Goal: Task Accomplishment & Management: Manage account settings

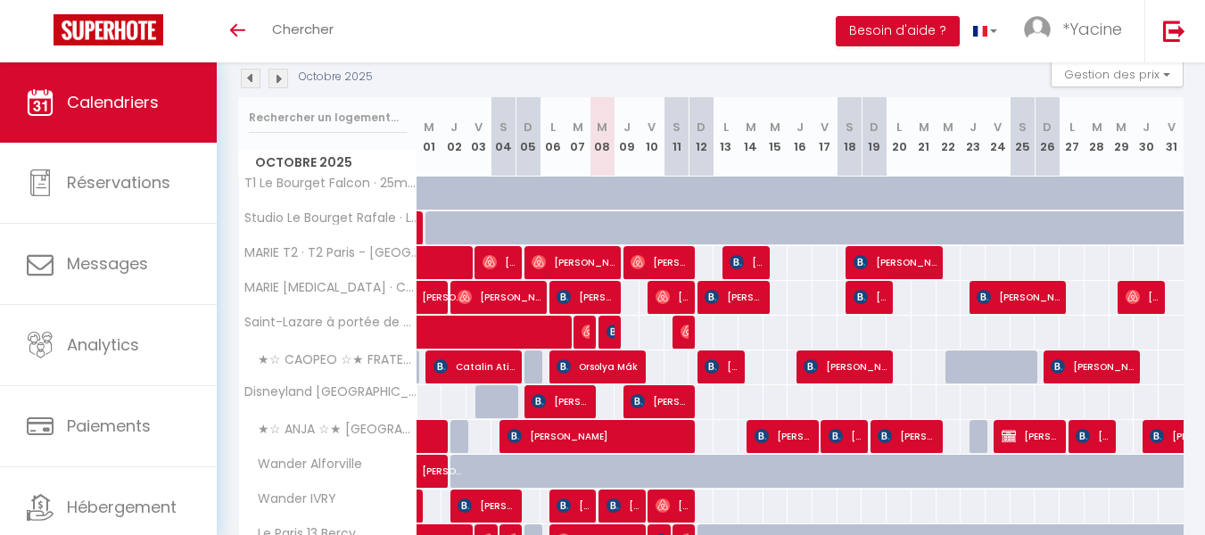
scroll to position [195, 0]
click at [600, 257] on span "[PERSON_NAME]" at bounding box center [573, 262] width 83 height 34
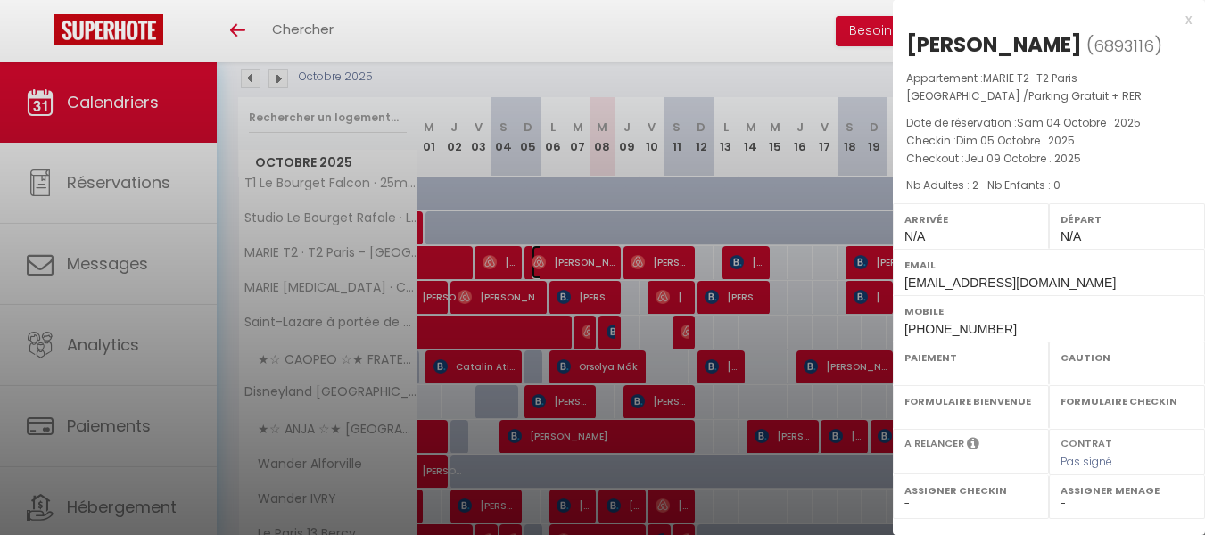
select select "OK"
select select "0"
select select "1"
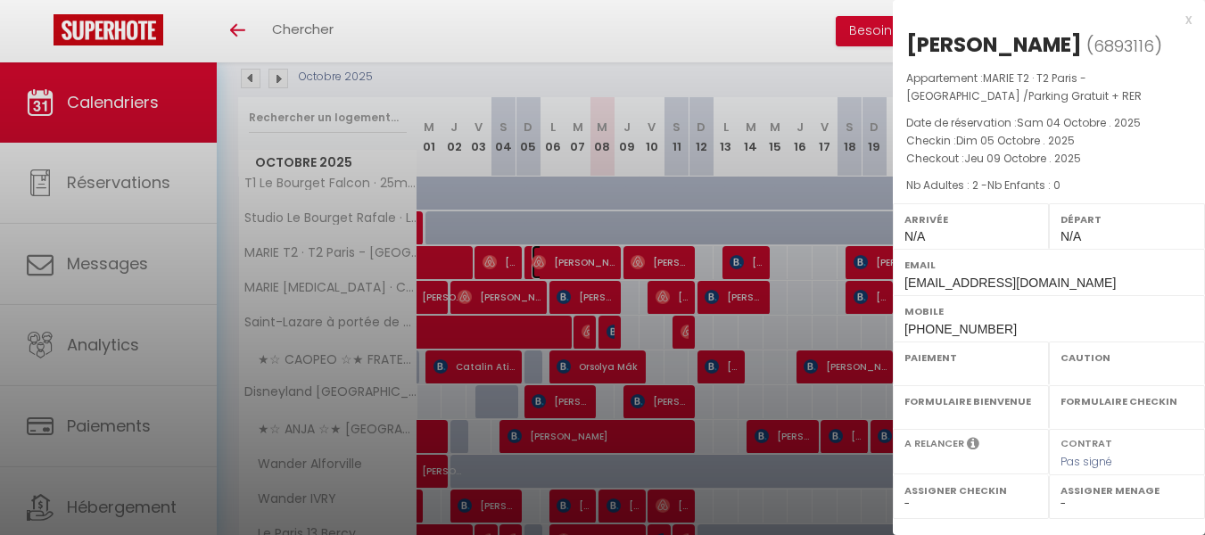
select select
click at [1187, 21] on div "x" at bounding box center [1042, 19] width 299 height 21
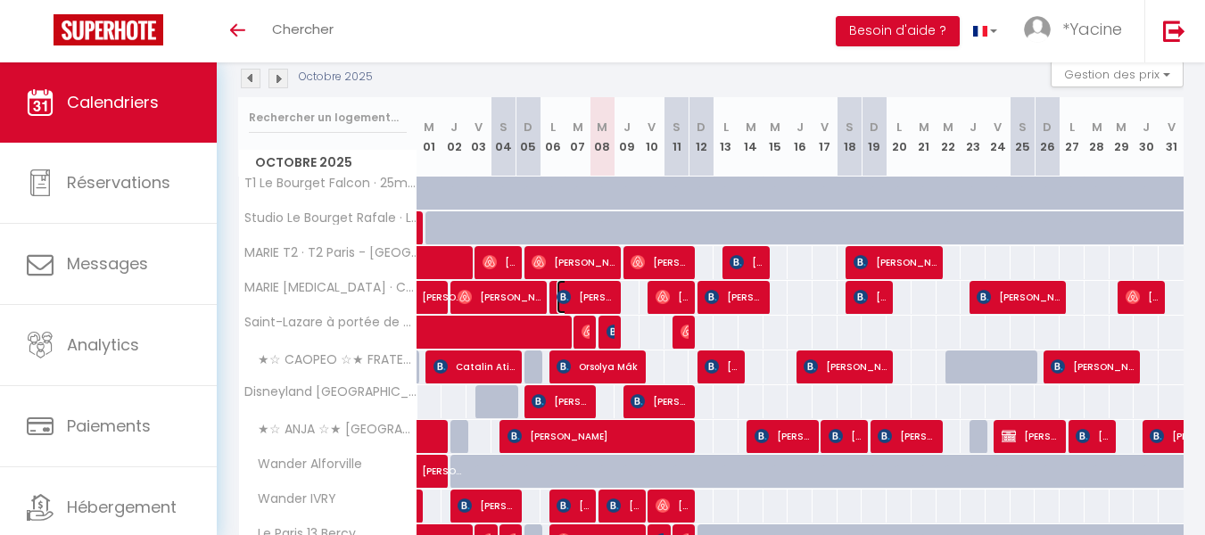
click at [568, 290] on img at bounding box center [564, 297] width 14 height 14
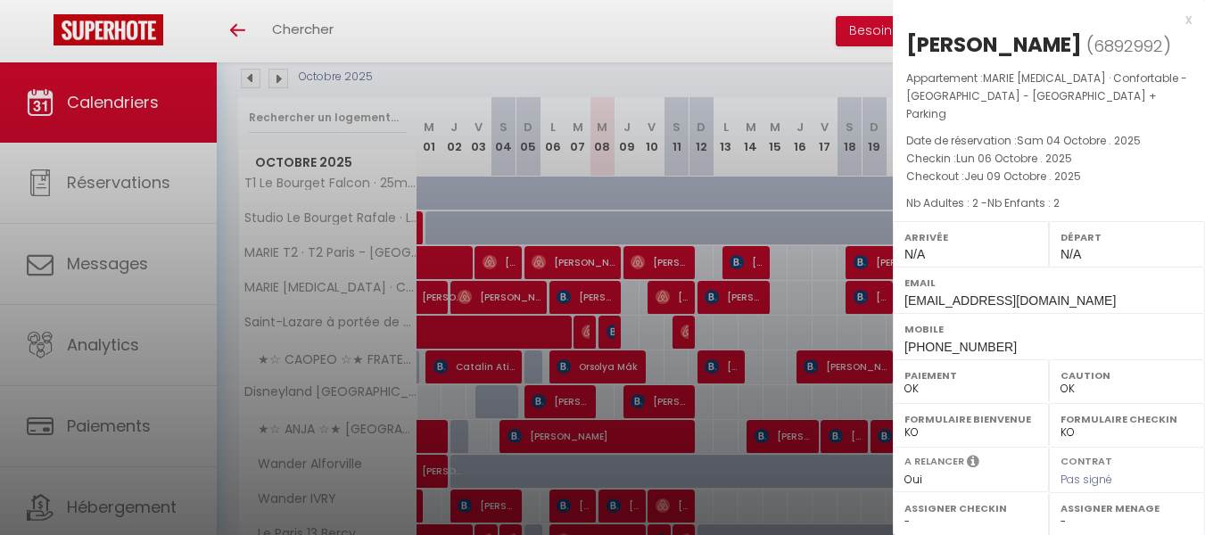
click at [1187, 21] on div "x" at bounding box center [1042, 19] width 299 height 21
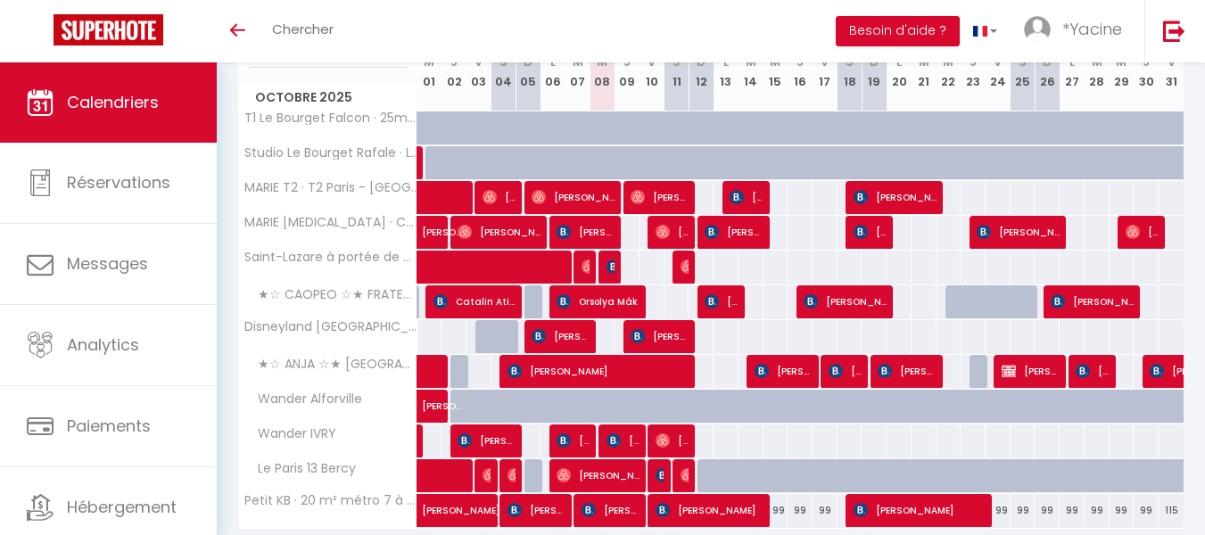
scroll to position [252, 0]
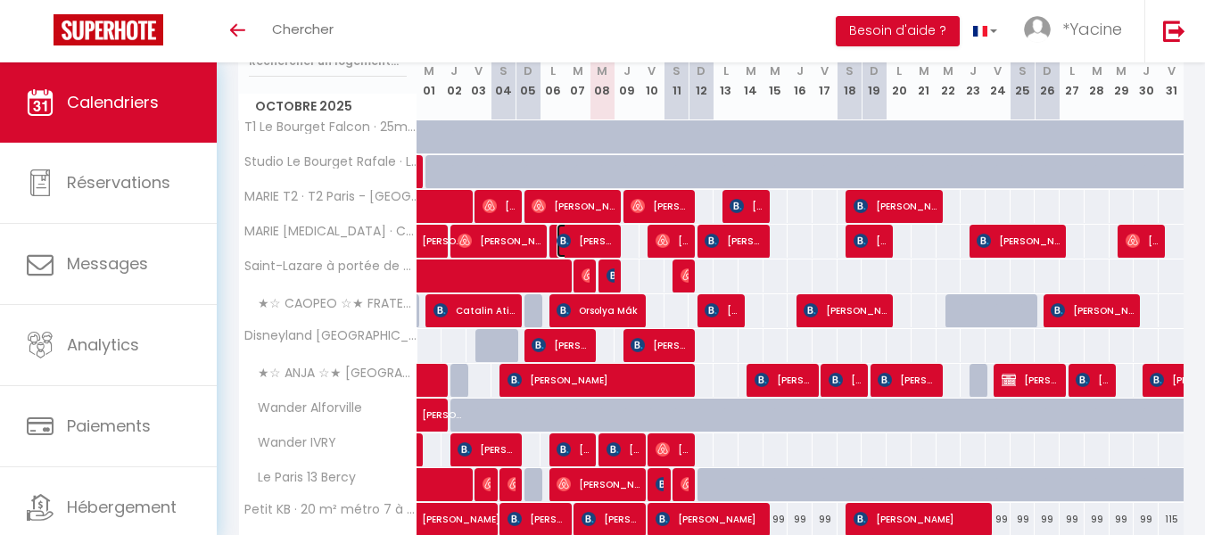
click at [567, 231] on span "[PERSON_NAME]" at bounding box center [586, 241] width 58 height 34
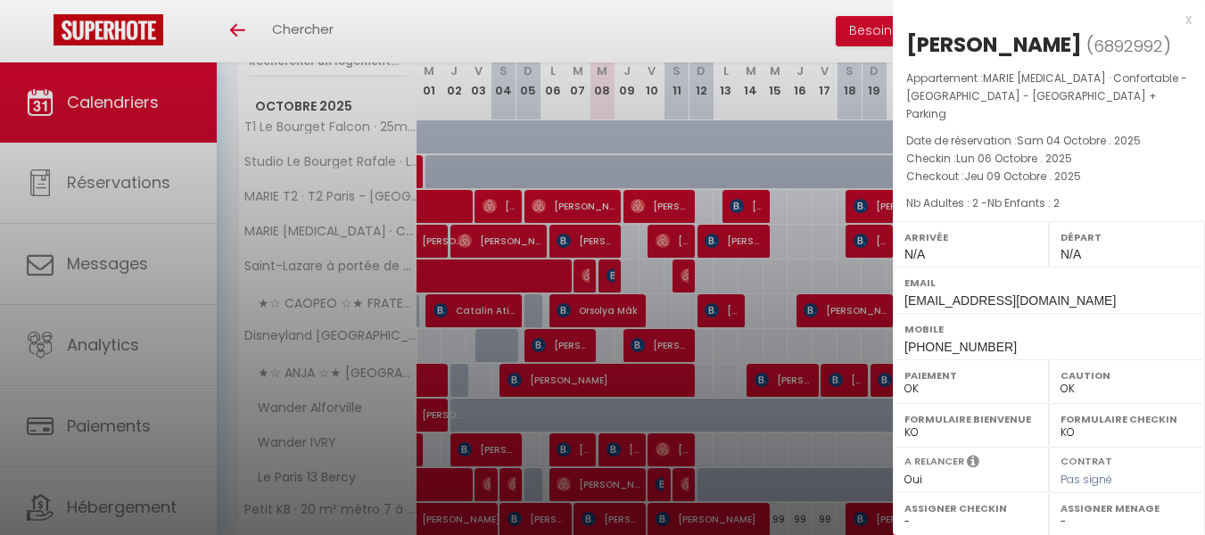
click at [1188, 19] on div "x" at bounding box center [1042, 19] width 299 height 21
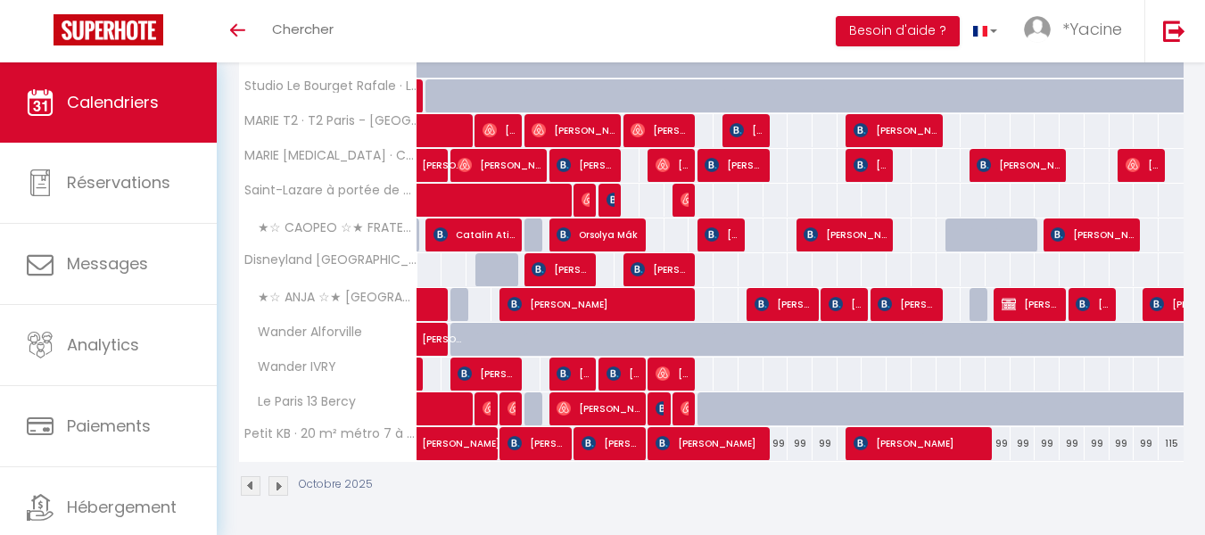
scroll to position [328, 0]
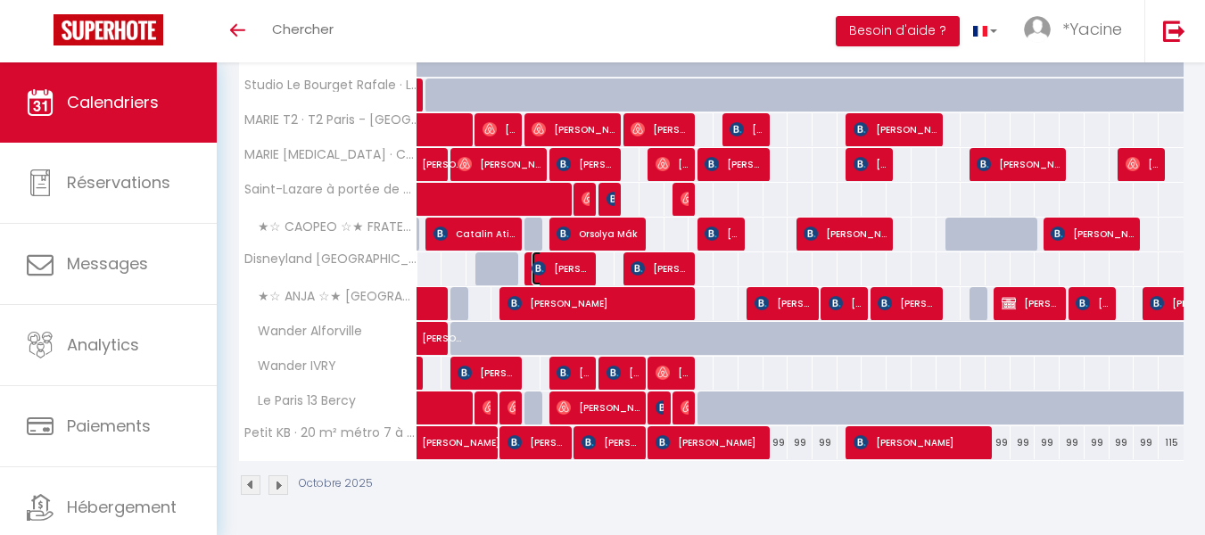
click at [555, 273] on span "[PERSON_NAME] in t woud" at bounding box center [561, 269] width 58 height 34
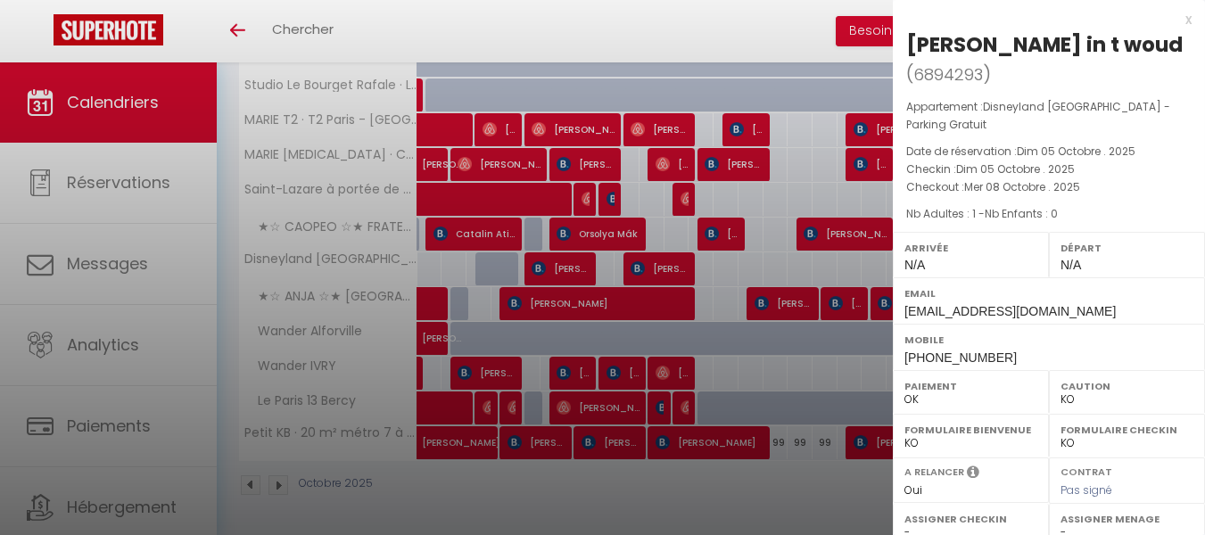
click at [1188, 24] on div "x" at bounding box center [1042, 19] width 299 height 21
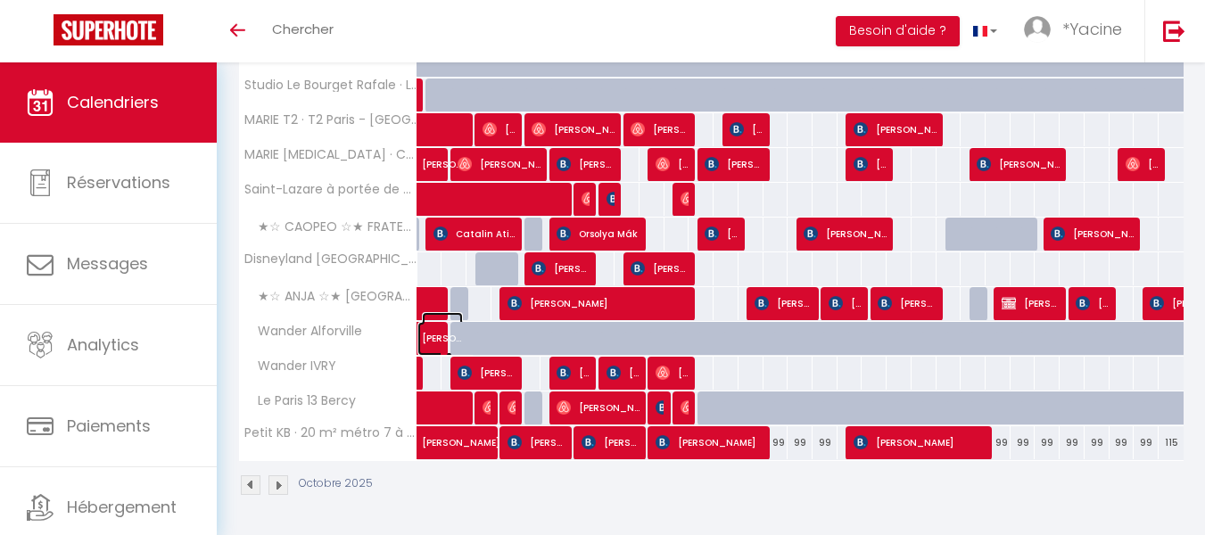
click at [427, 341] on span "[PERSON_NAME]" at bounding box center [442, 329] width 41 height 34
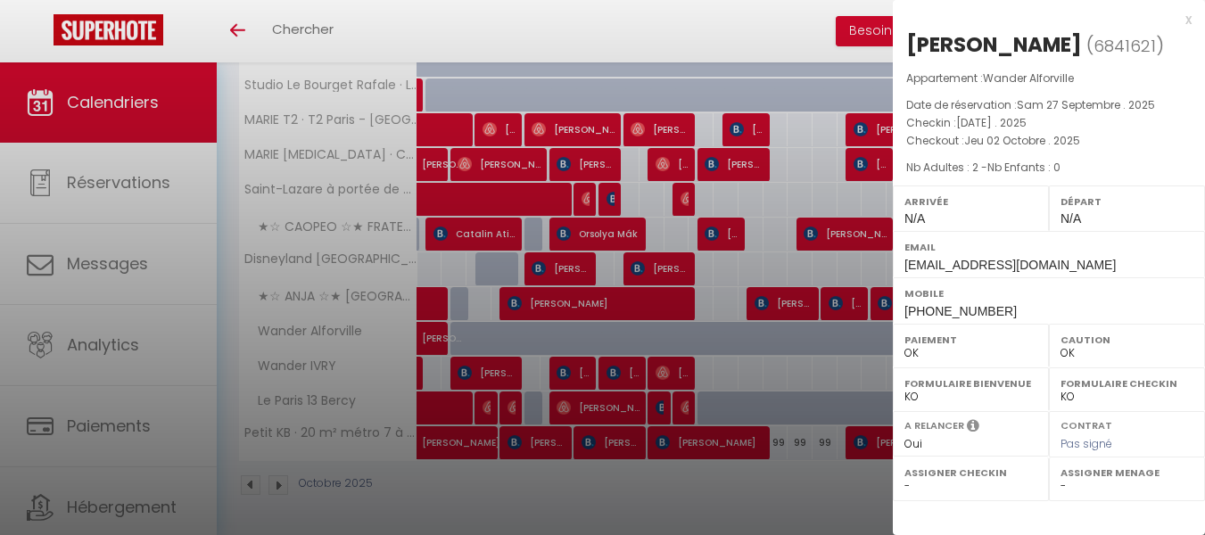
click at [1190, 19] on div "x" at bounding box center [1042, 19] width 299 height 21
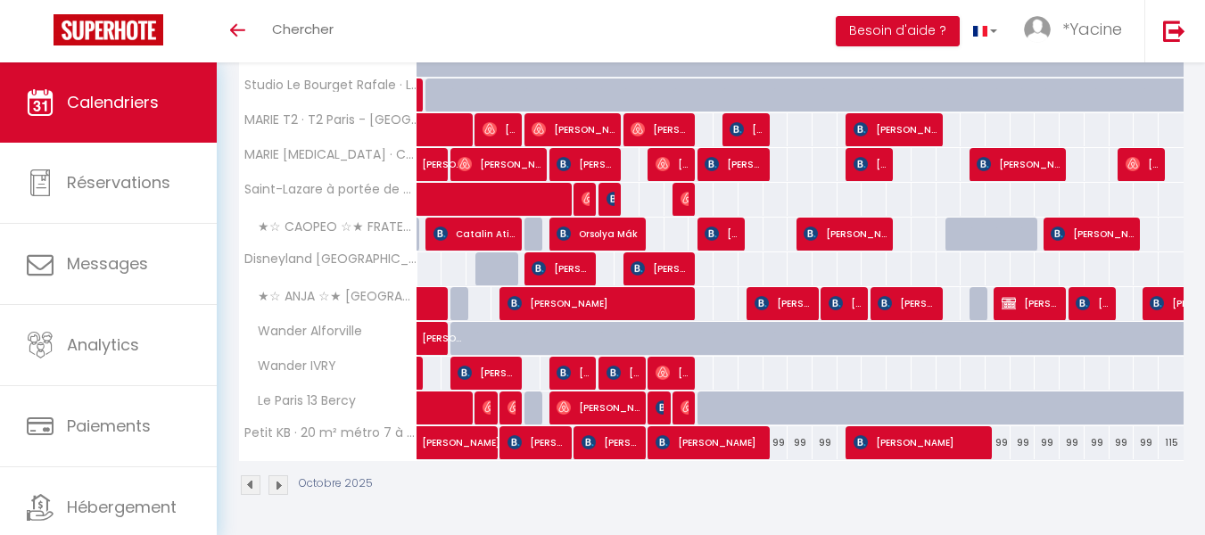
click at [554, 368] on div at bounding box center [562, 374] width 25 height 34
click at [568, 368] on img at bounding box center [564, 373] width 14 height 14
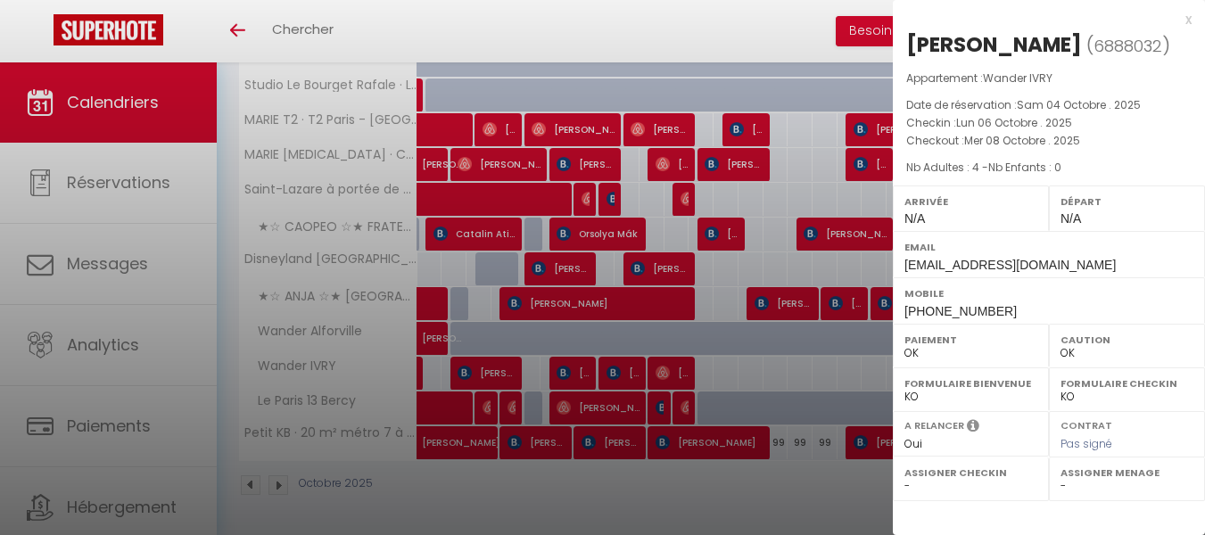
click at [1191, 18] on div "x" at bounding box center [1042, 19] width 299 height 21
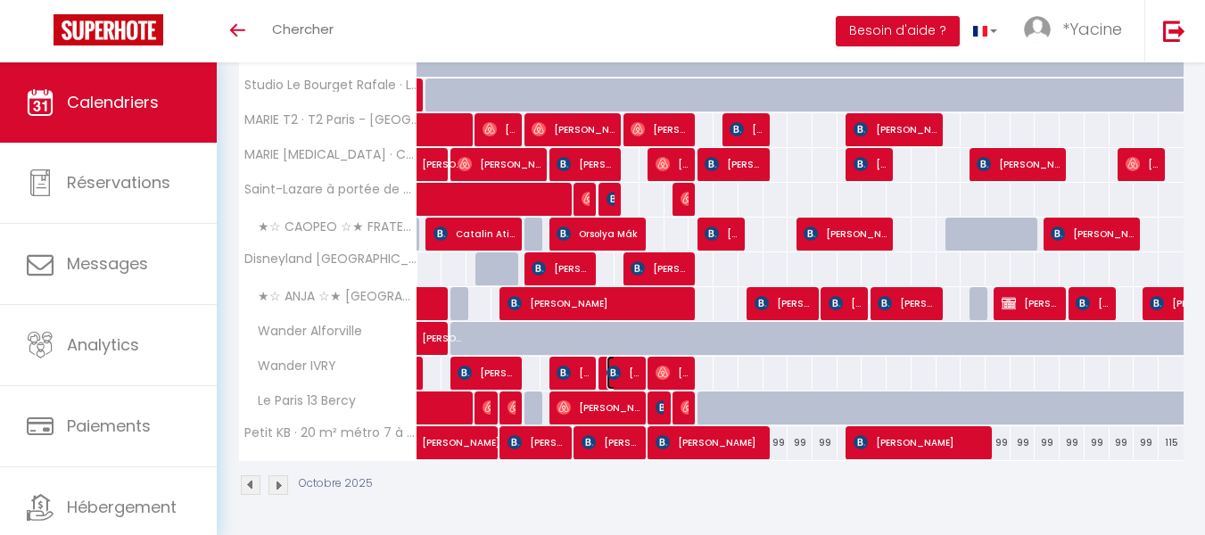
click at [625, 362] on span "[PERSON_NAME]" at bounding box center [623, 373] width 33 height 34
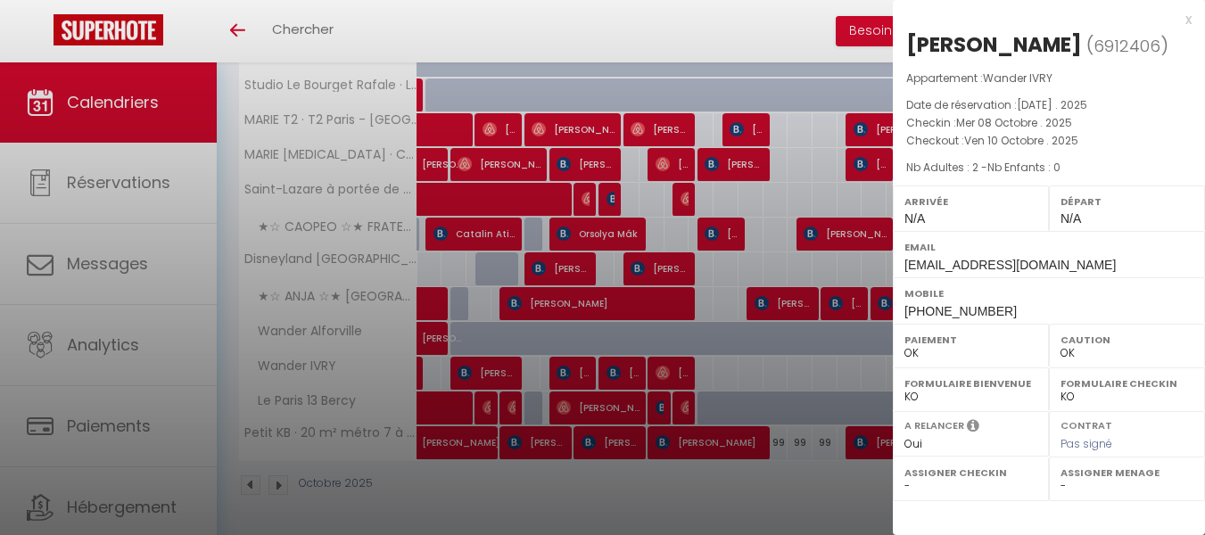
click at [1187, 22] on div "x" at bounding box center [1042, 19] width 299 height 21
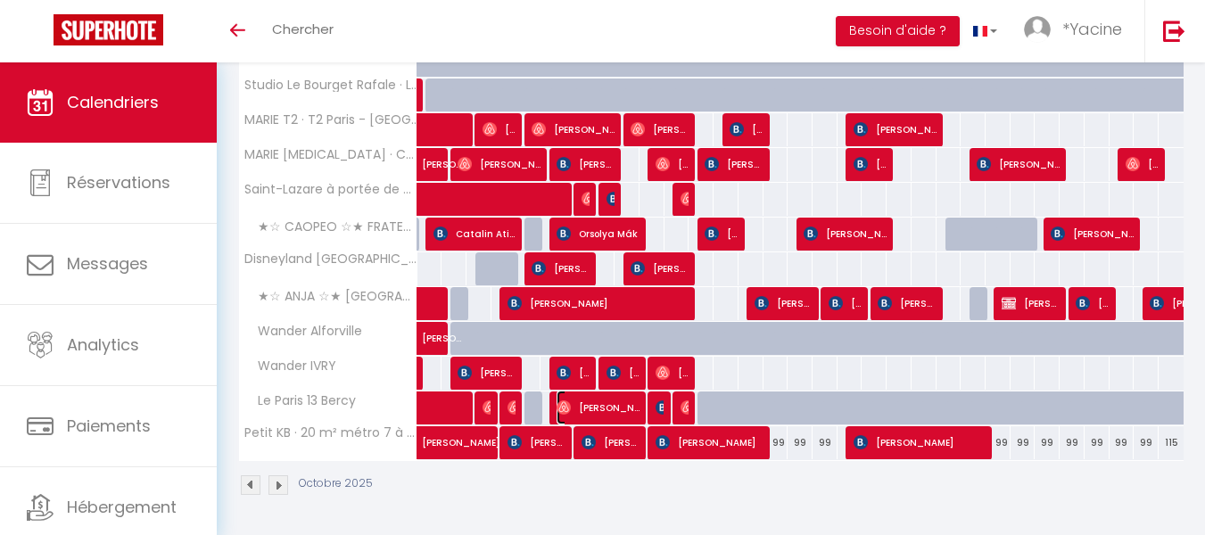
click at [619, 410] on span "[PERSON_NAME]" at bounding box center [598, 408] width 83 height 34
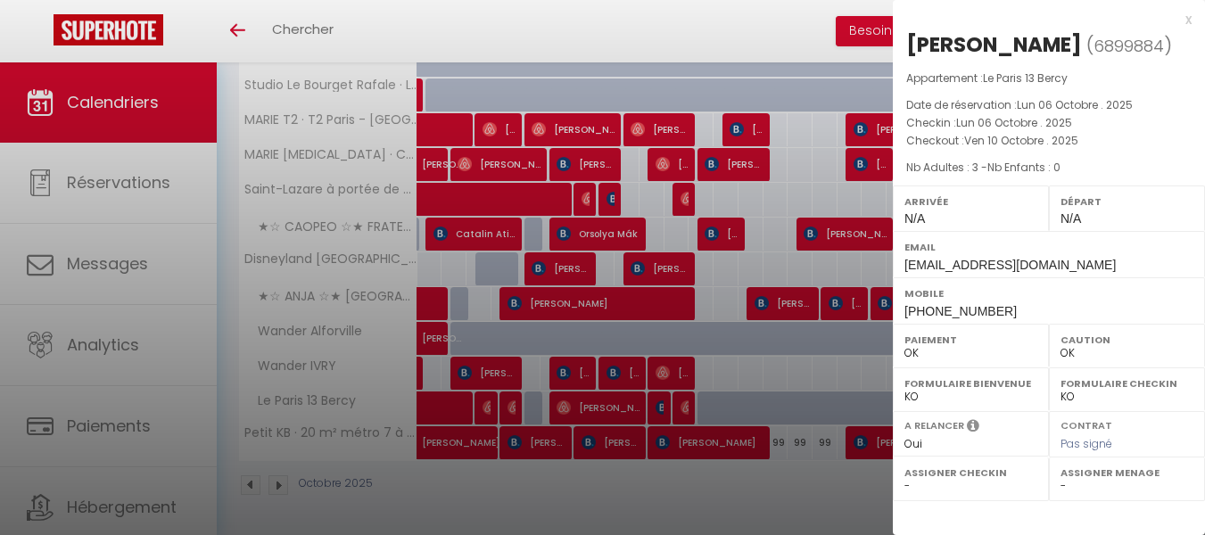
click at [1186, 20] on div "x" at bounding box center [1042, 19] width 299 height 21
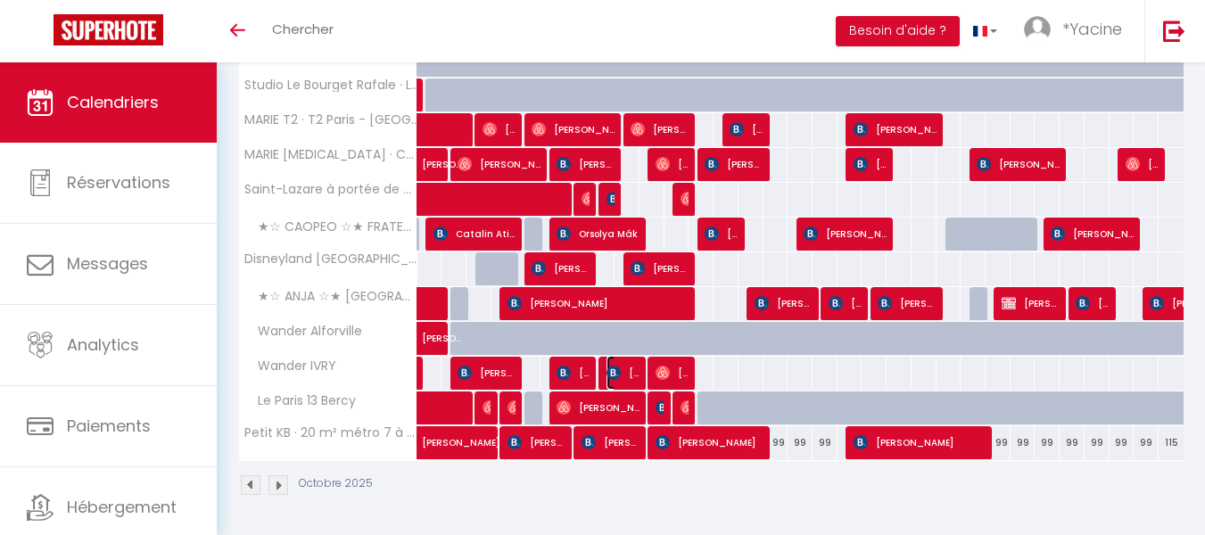
click at [633, 375] on span "[PERSON_NAME]" at bounding box center [623, 373] width 33 height 34
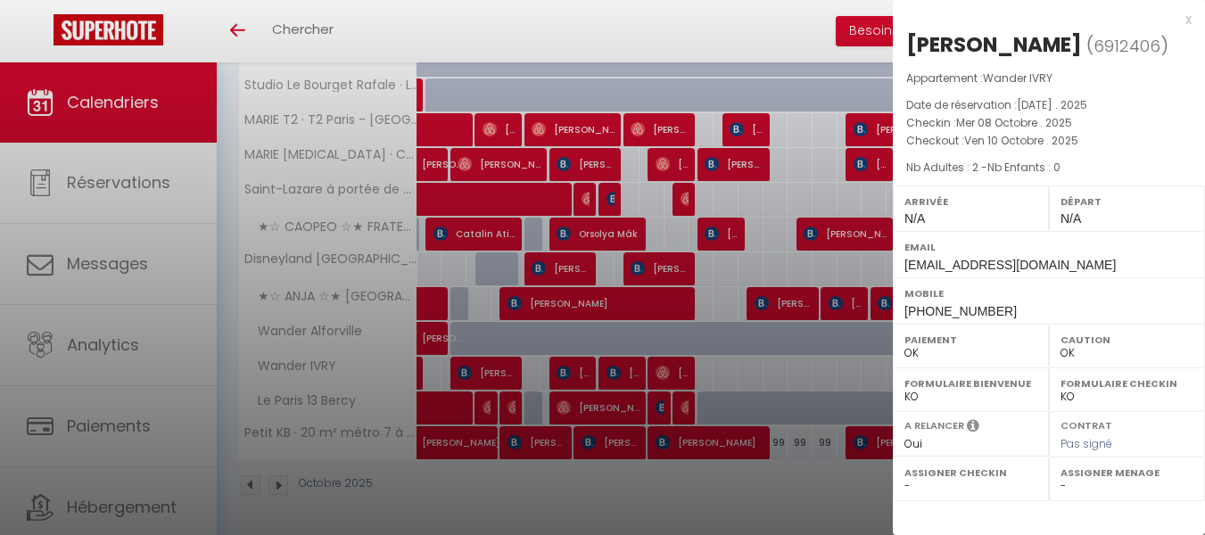
click at [1190, 19] on div "x" at bounding box center [1042, 19] width 299 height 21
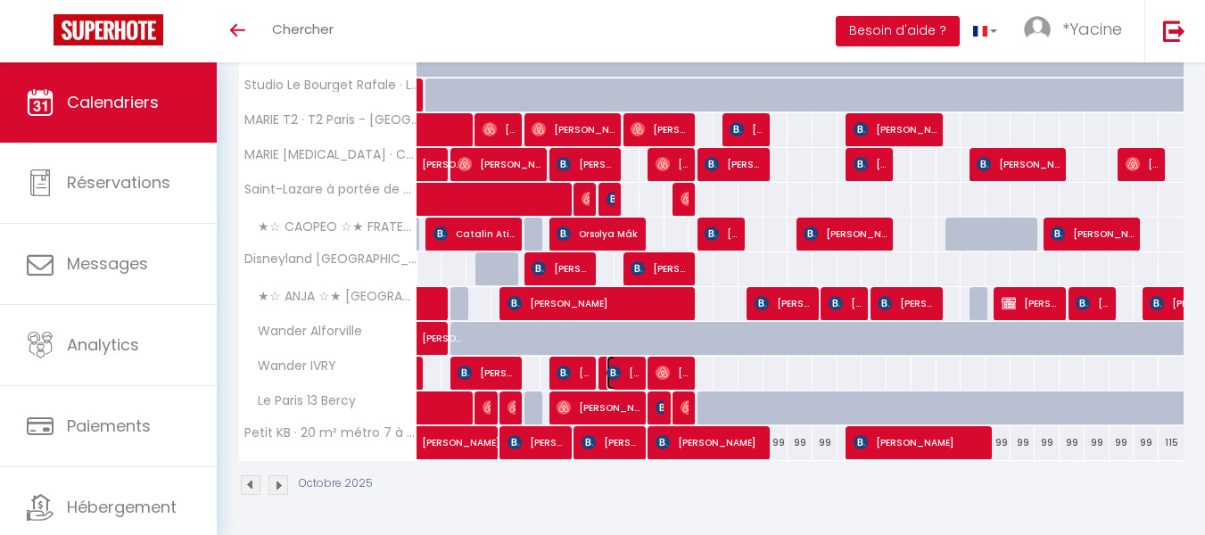
click at [617, 375] on img at bounding box center [614, 373] width 14 height 14
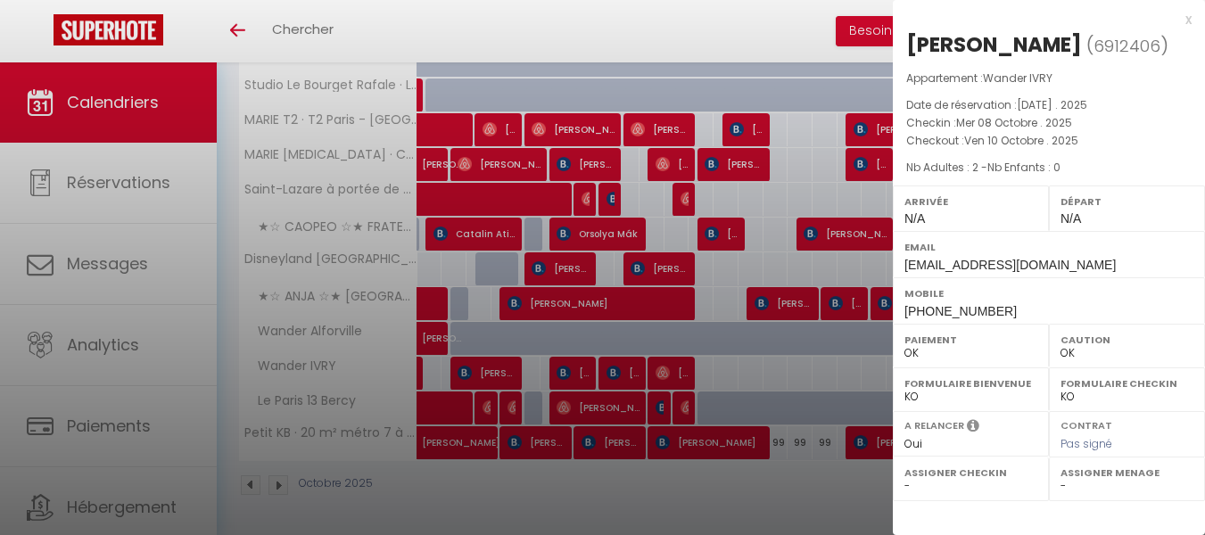
click at [1204, 11] on div "x [PERSON_NAME] ( 6912406 ) Appartement : Wander IVRY Date de réservation : [DA…" at bounding box center [1049, 166] width 312 height 333
click at [1188, 22] on div "x" at bounding box center [1042, 19] width 299 height 21
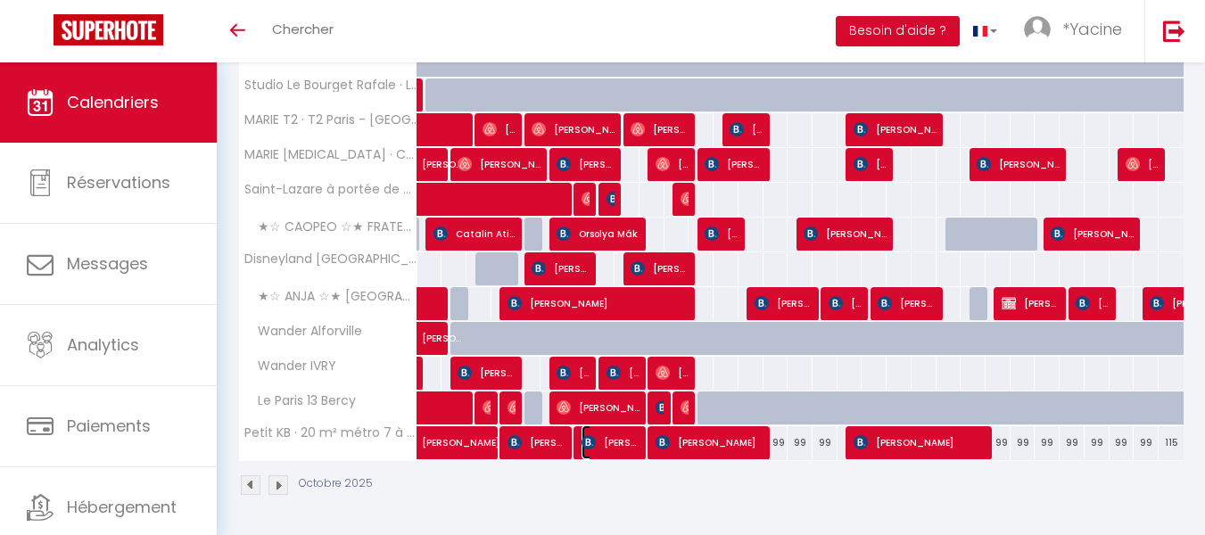
click at [596, 443] on span "[PERSON_NAME]" at bounding box center [611, 443] width 58 height 34
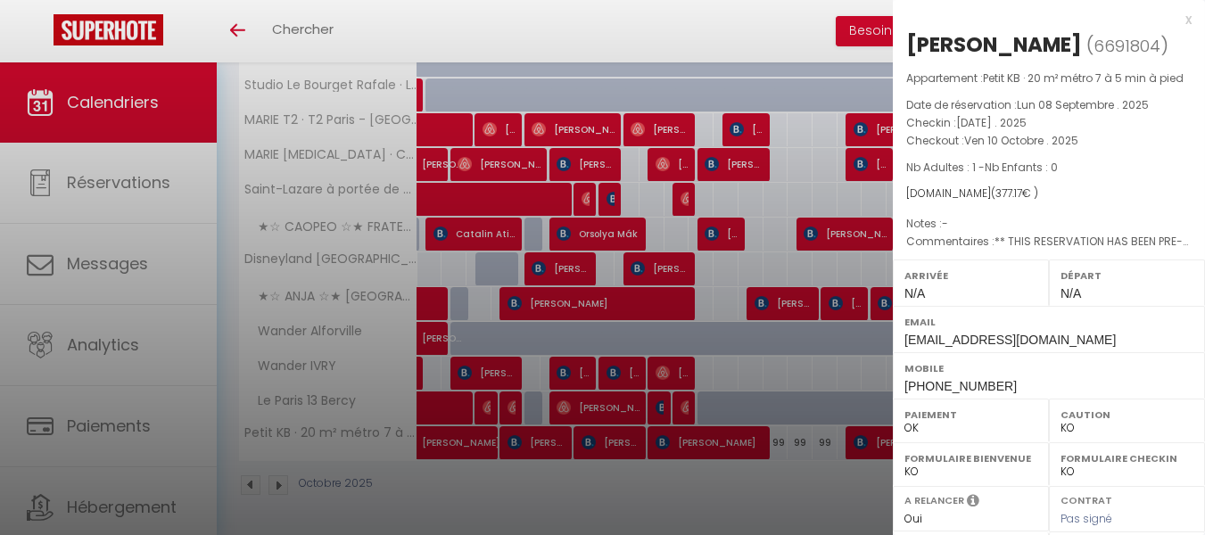
click at [1175, 23] on div "x" at bounding box center [1042, 19] width 299 height 21
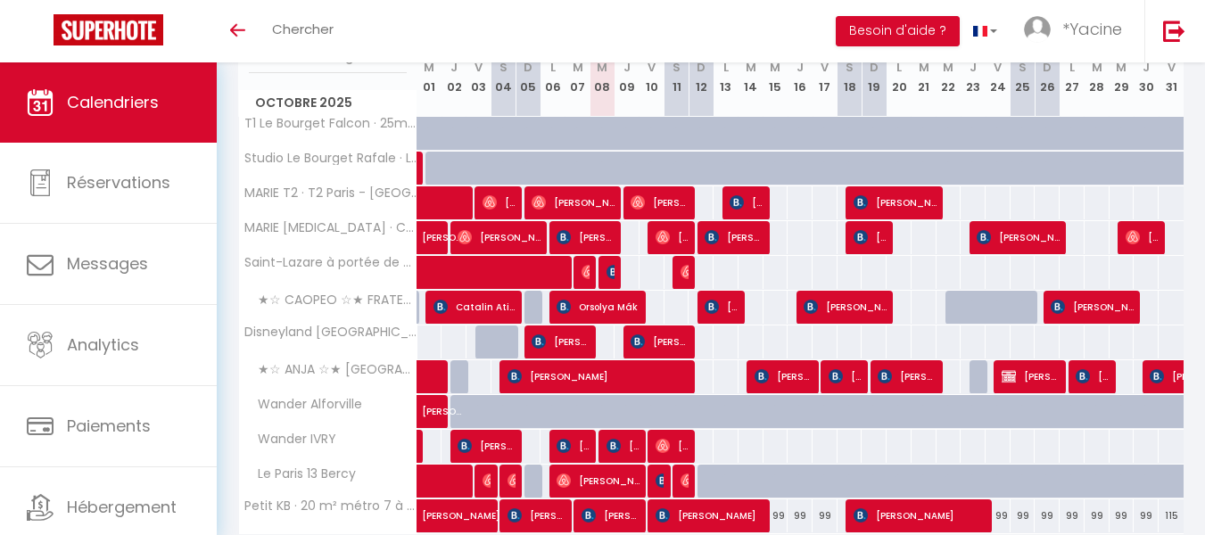
scroll to position [257, 0]
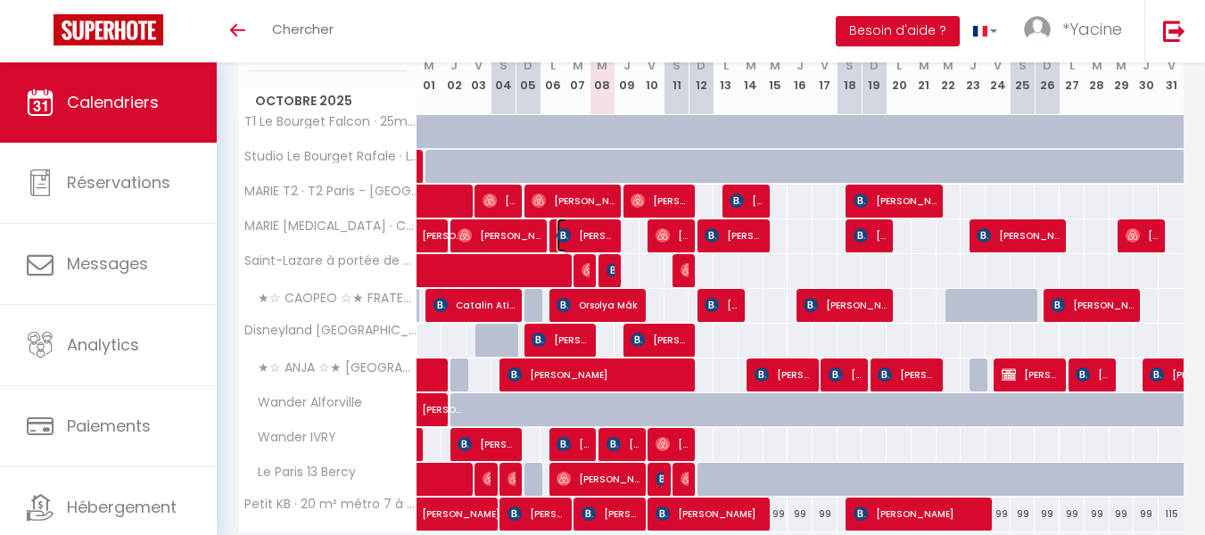
click at [586, 236] on span "[PERSON_NAME]" at bounding box center [586, 236] width 58 height 34
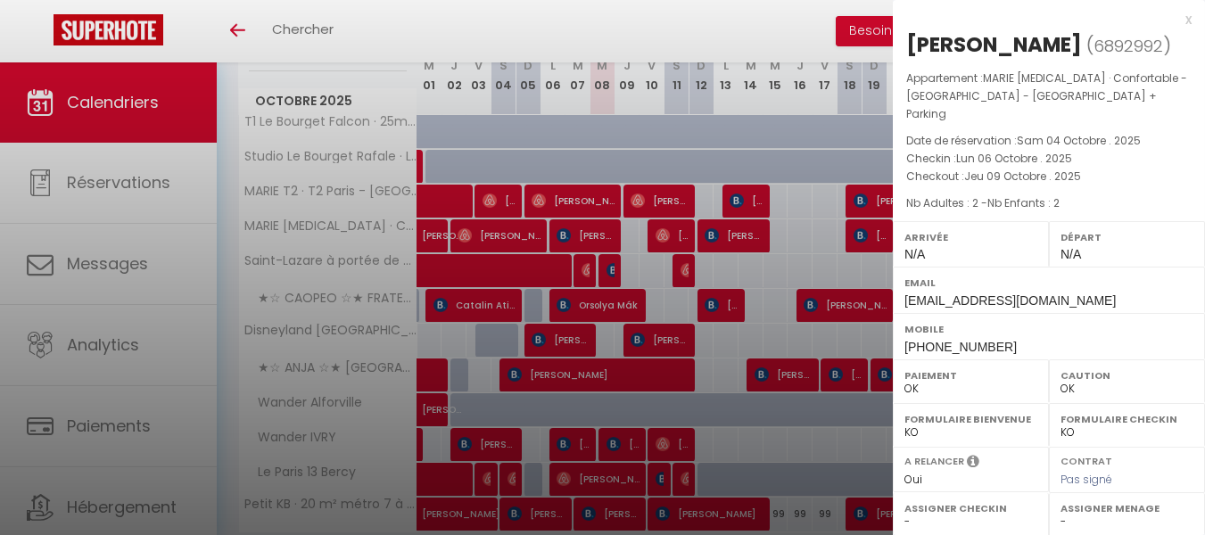
click at [1188, 16] on div "x" at bounding box center [1042, 19] width 299 height 21
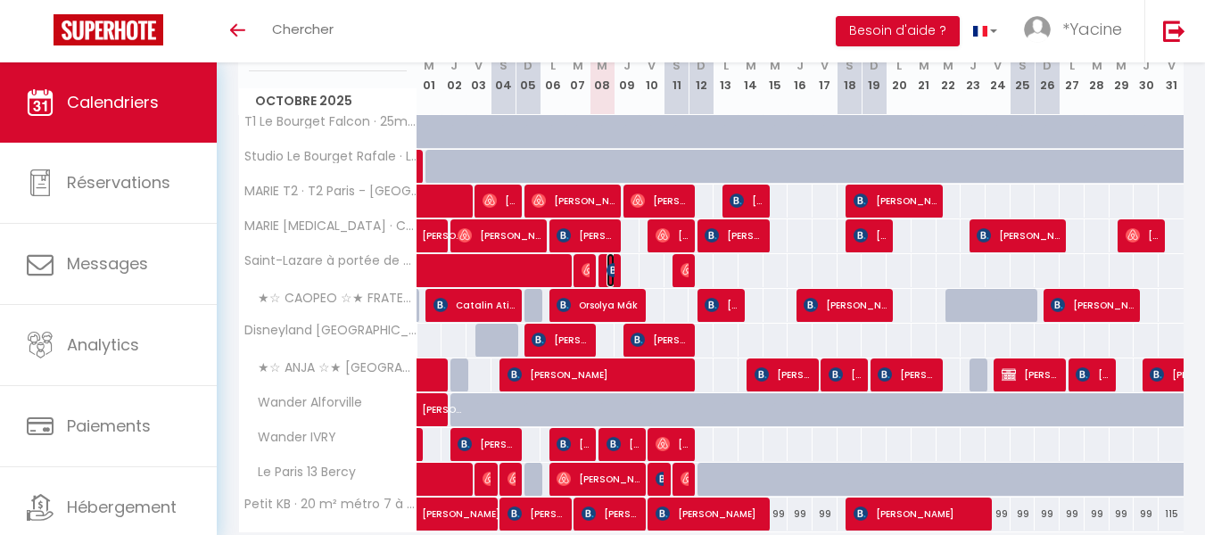
click at [607, 272] on img at bounding box center [614, 270] width 14 height 14
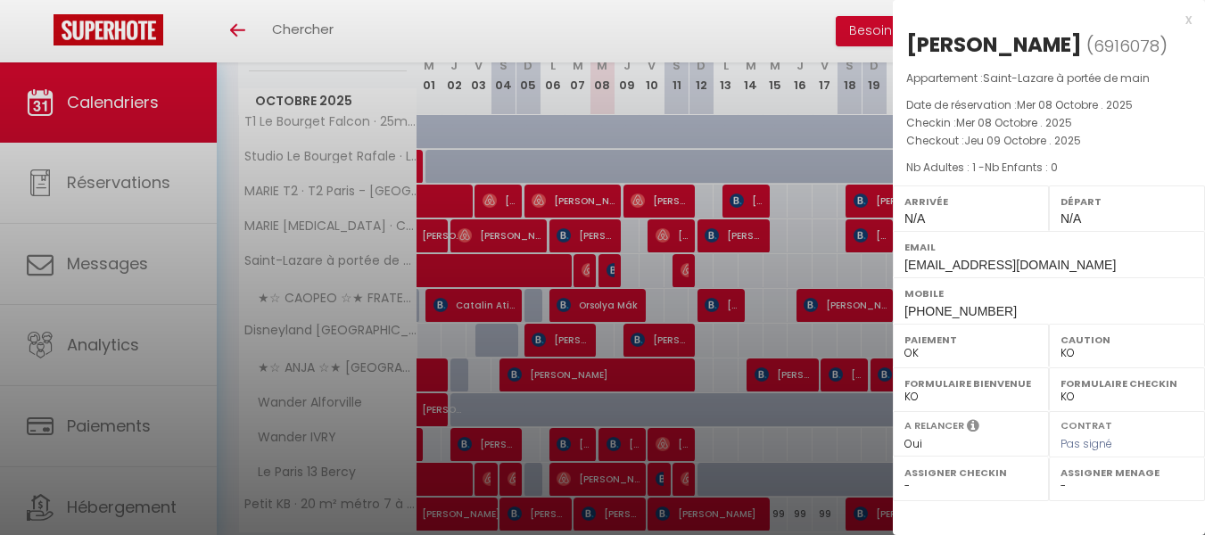
click at [1186, 18] on div "x" at bounding box center [1042, 19] width 299 height 21
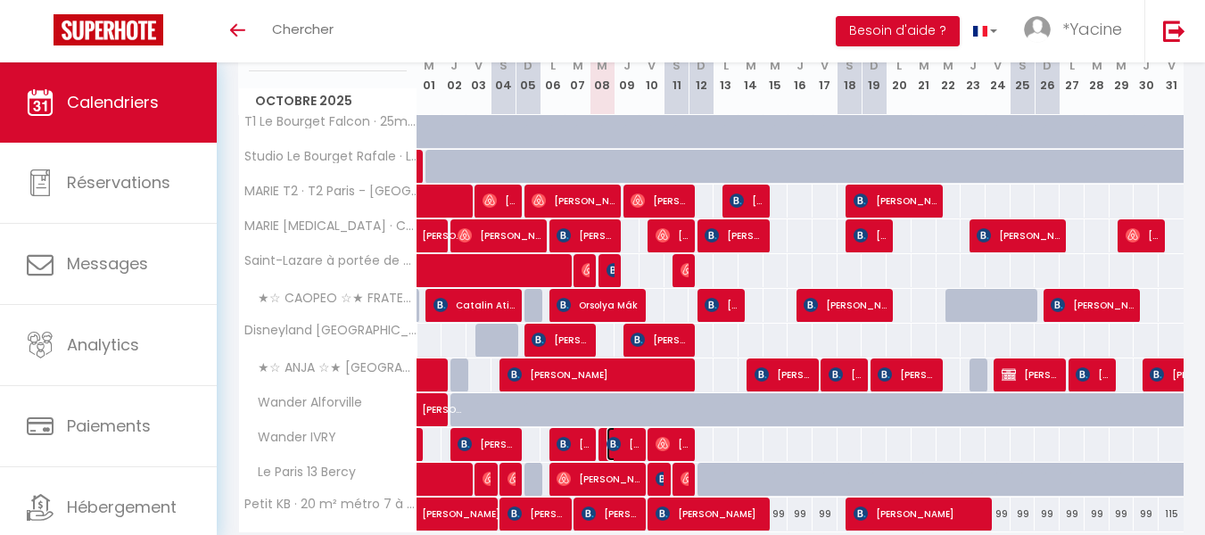
click at [622, 438] on span "[PERSON_NAME]" at bounding box center [623, 444] width 33 height 34
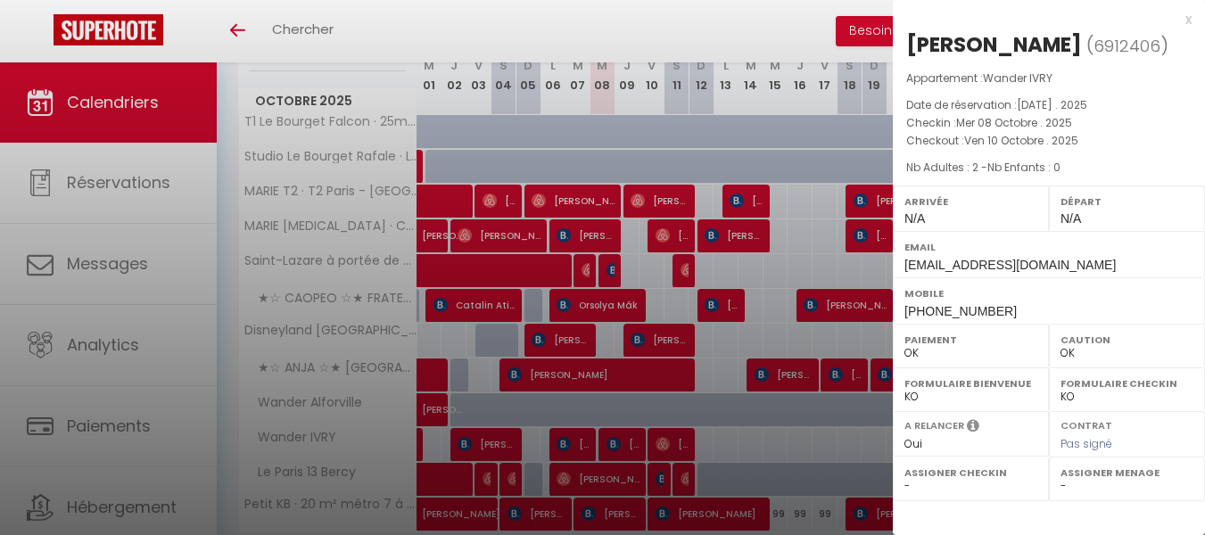
drag, startPoint x: 1188, startPoint y: 17, endPoint x: 730, endPoint y: 244, distance: 511.6
click at [1187, 19] on div "x" at bounding box center [1042, 19] width 299 height 21
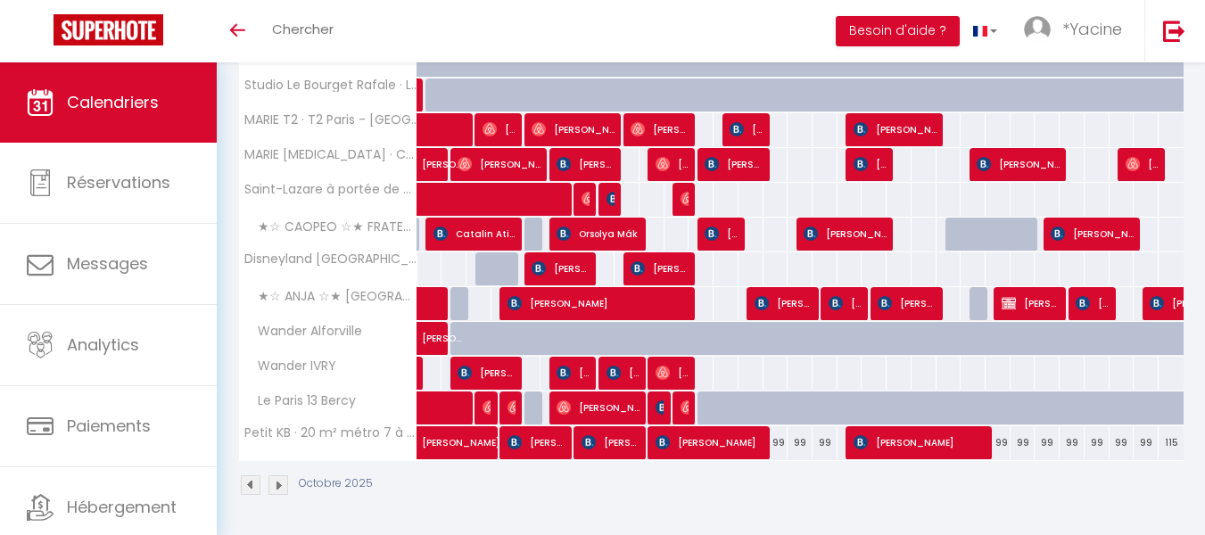
scroll to position [326, 0]
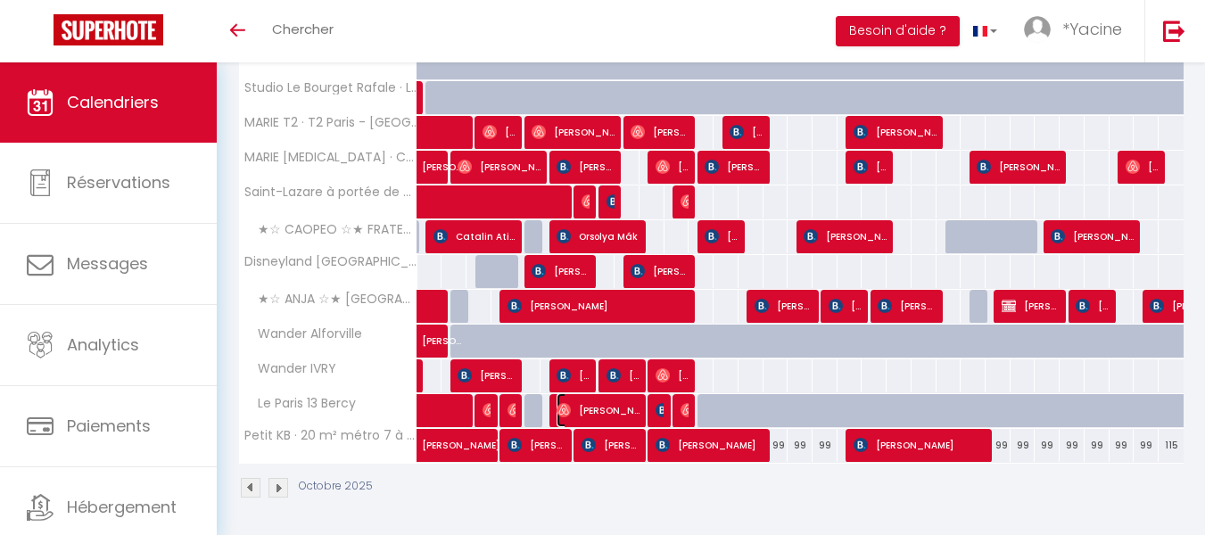
click at [593, 402] on span "[PERSON_NAME]" at bounding box center [598, 410] width 83 height 34
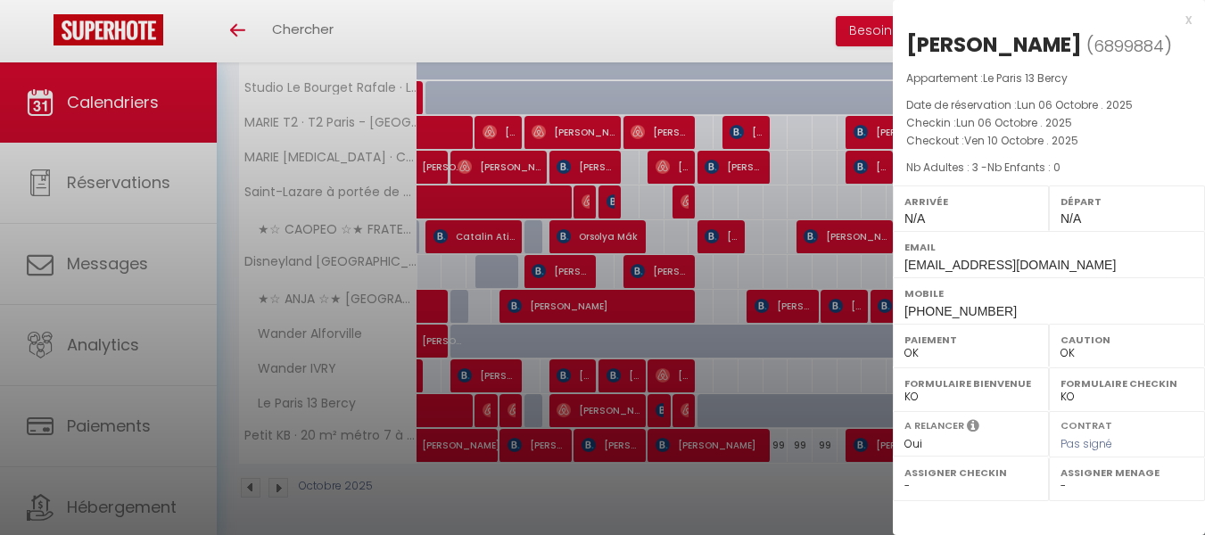
click at [1189, 20] on div "x" at bounding box center [1042, 19] width 299 height 21
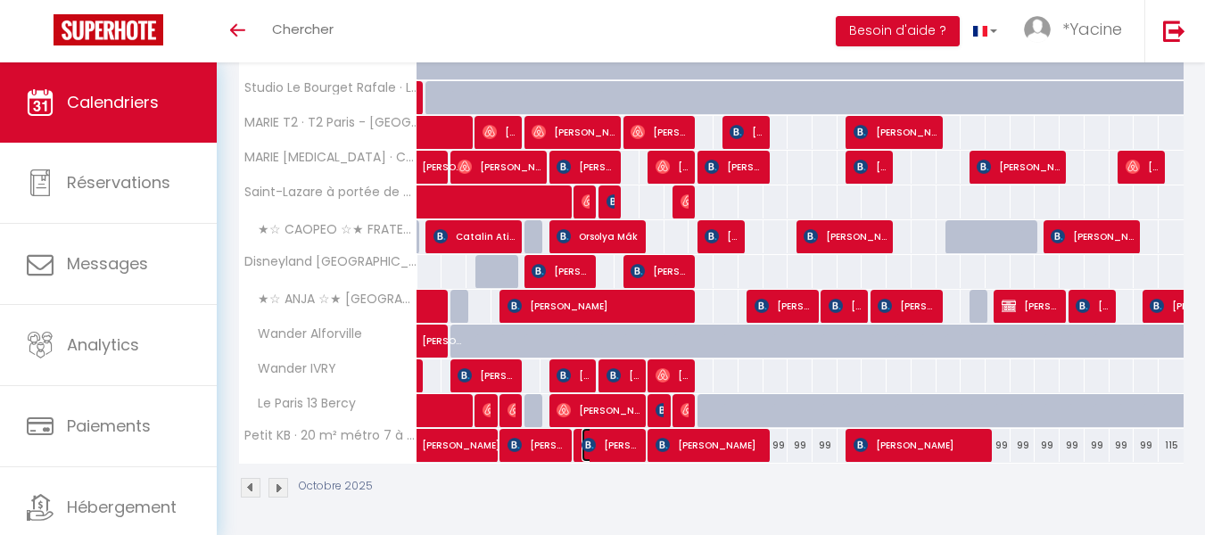
click at [628, 451] on span "[PERSON_NAME]" at bounding box center [611, 445] width 58 height 34
select select "KO"
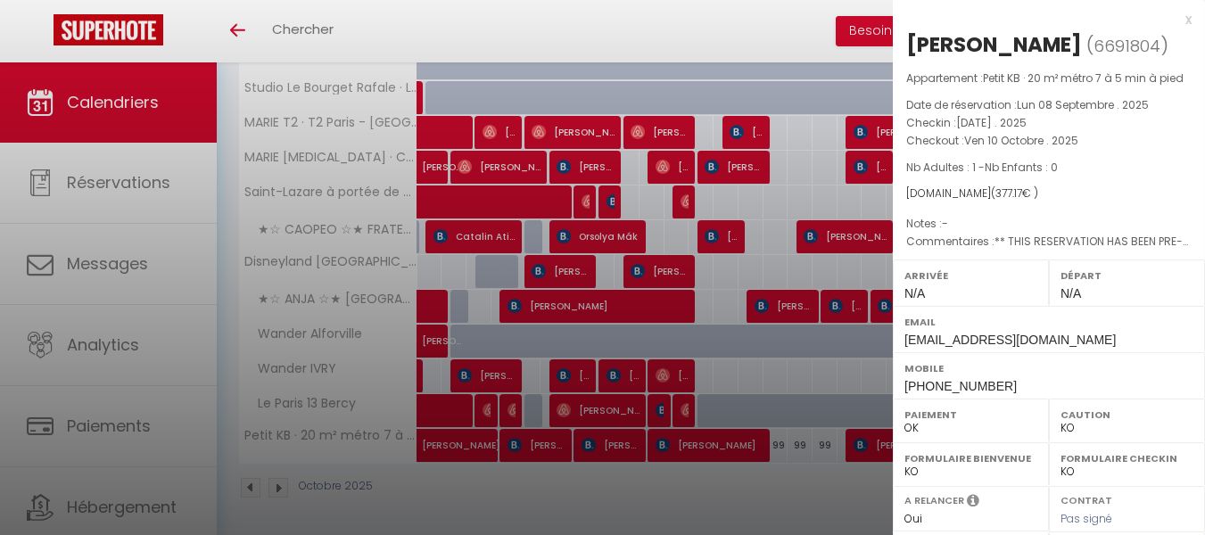
click at [1171, 21] on div "x" at bounding box center [1042, 19] width 299 height 21
